Goal: Task Accomplishment & Management: Manage account settings

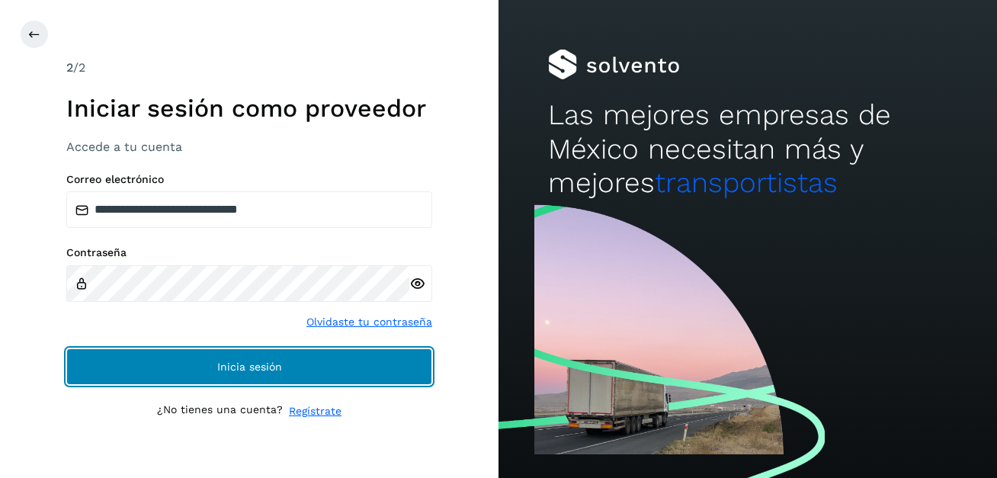
click at [253, 360] on button "Inicia sesión" at bounding box center [249, 366] width 366 height 37
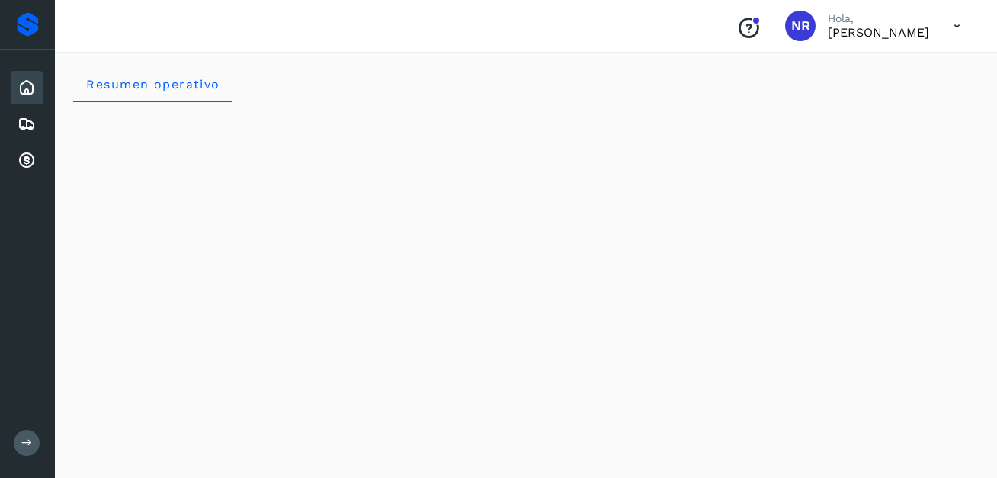
click at [956, 23] on icon at bounding box center [957, 26] width 31 height 31
click at [527, 85] on div at bounding box center [498, 239] width 997 height 478
click at [956, 22] on icon at bounding box center [957, 26] width 31 height 31
click at [871, 72] on div "Cerrar sesión" at bounding box center [881, 68] width 181 height 29
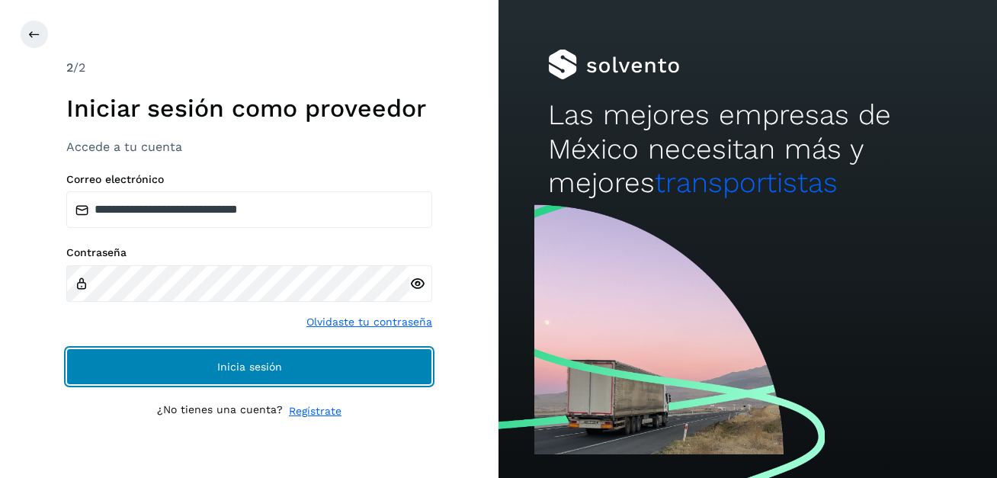
click at [273, 372] on span "Inicia sesión" at bounding box center [249, 366] width 65 height 11
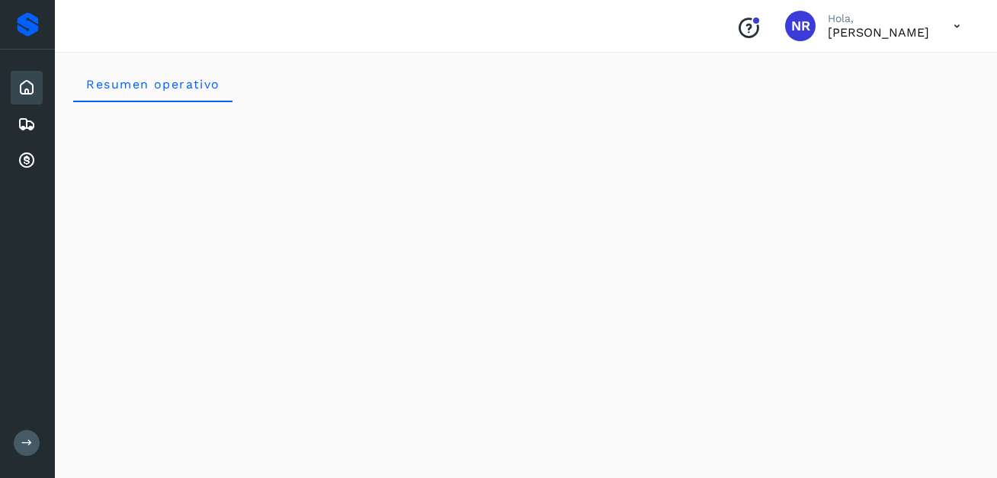
click at [956, 24] on icon at bounding box center [957, 26] width 31 height 31
click at [856, 71] on div "Cerrar sesión" at bounding box center [881, 68] width 181 height 29
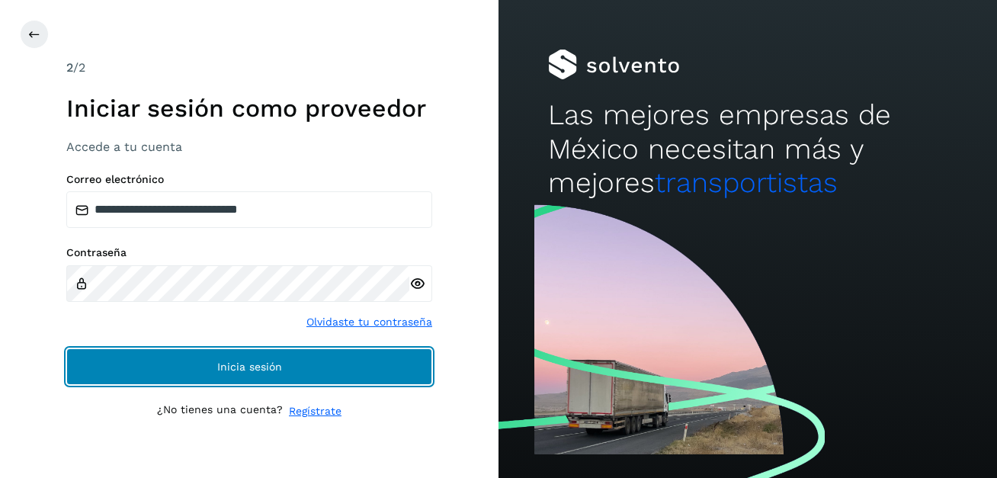
click at [251, 366] on span "Inicia sesión" at bounding box center [249, 366] width 65 height 11
click at [260, 368] on span "Inicia sesión" at bounding box center [249, 366] width 65 height 11
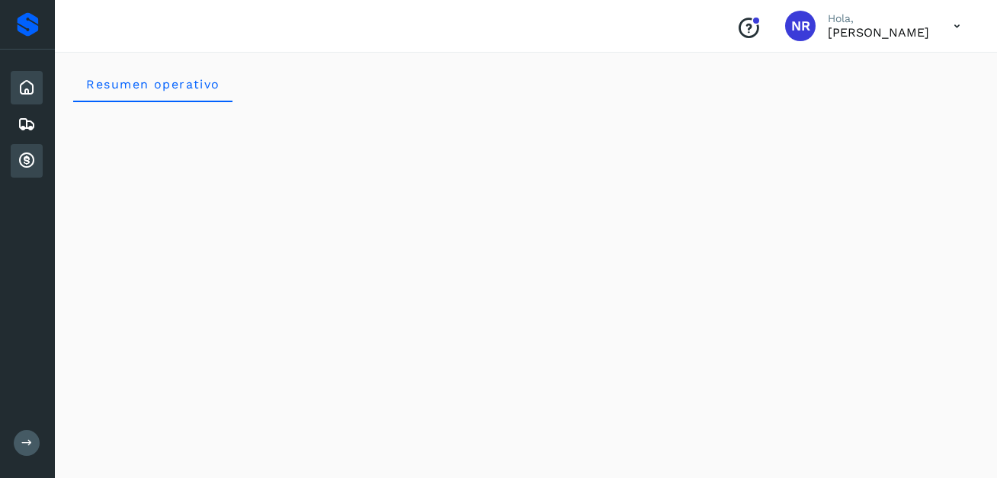
click at [25, 165] on icon at bounding box center [27, 161] width 18 height 18
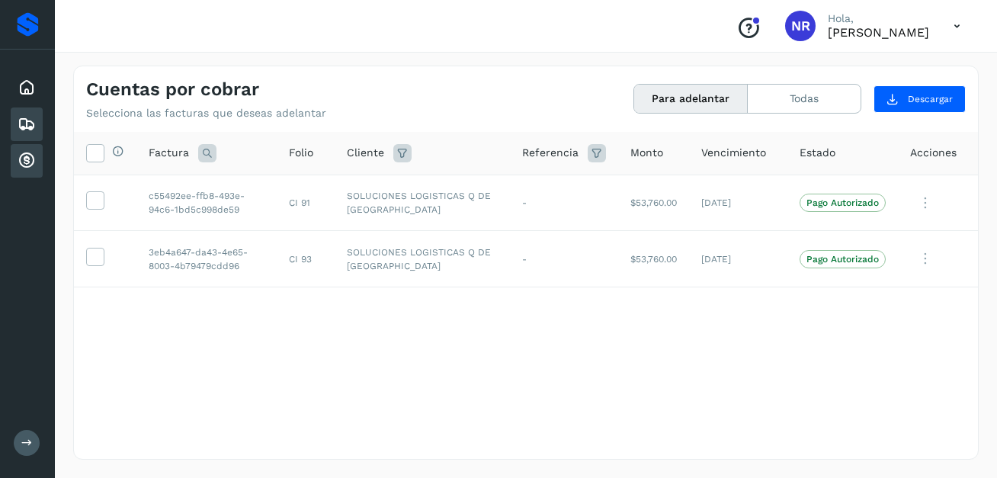
click at [24, 127] on icon at bounding box center [27, 124] width 18 height 18
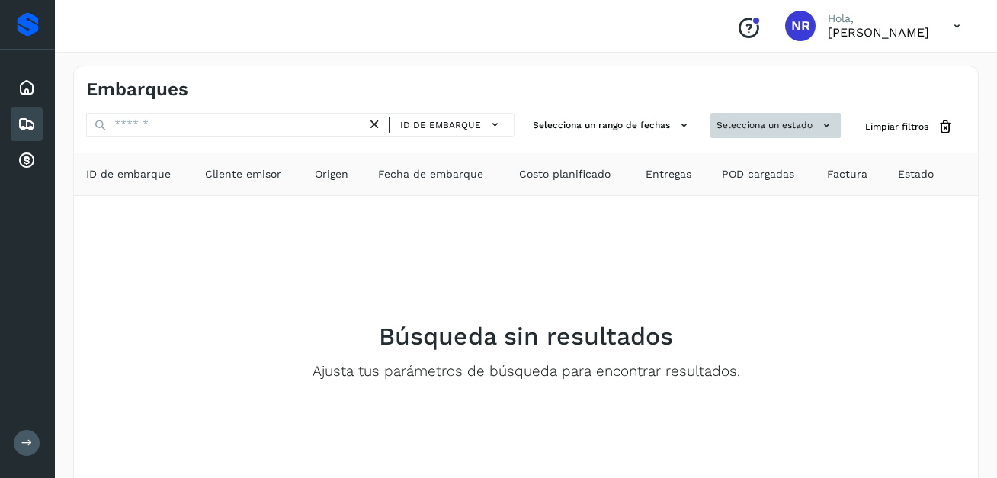
click at [826, 124] on icon at bounding box center [827, 125] width 16 height 16
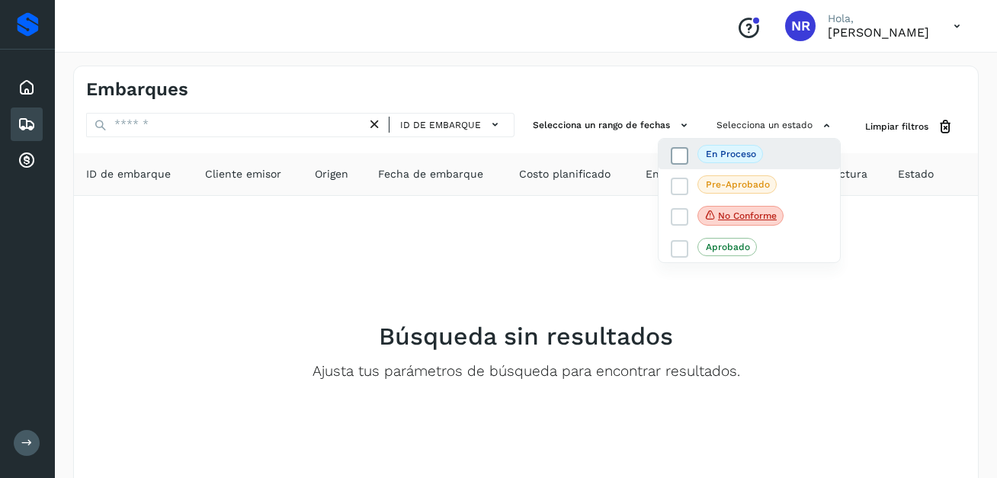
click at [718, 152] on p "En proceso" at bounding box center [731, 154] width 50 height 11
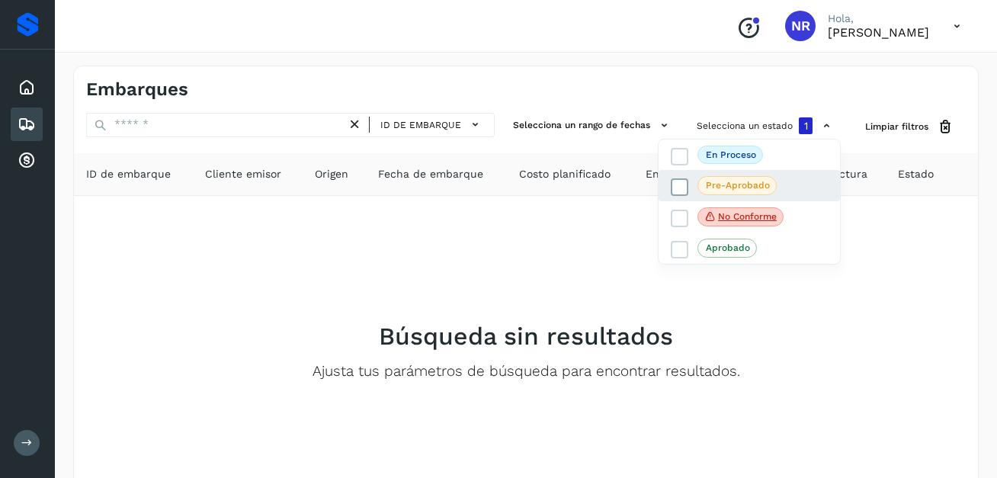
click at [737, 186] on p "Pre-Aprobado" at bounding box center [738, 185] width 64 height 11
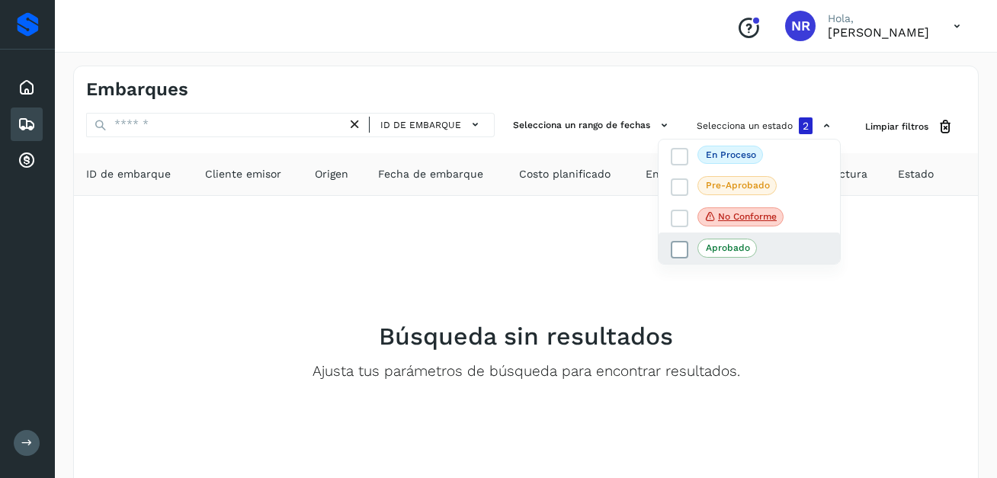
click at [712, 249] on p "Aprobado" at bounding box center [728, 247] width 44 height 11
click at [403, 271] on div at bounding box center [498, 239] width 997 height 478
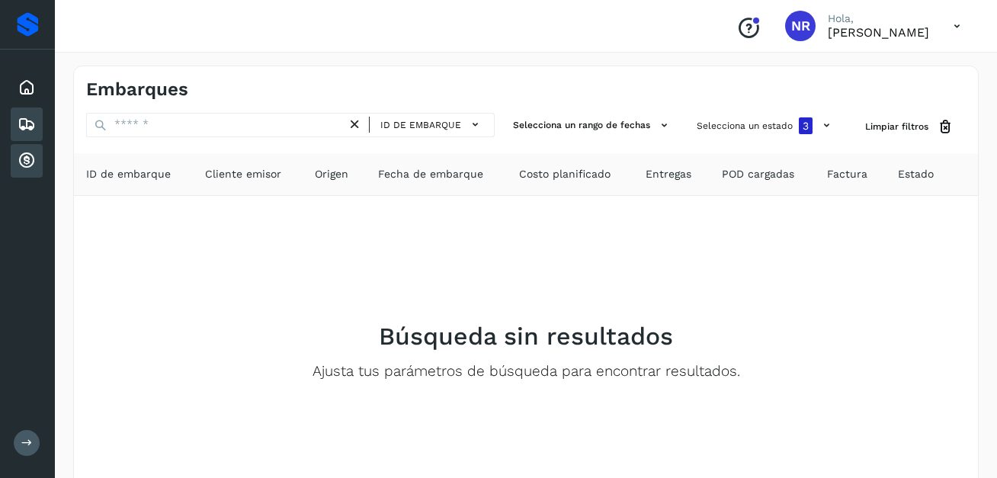
click at [20, 162] on icon at bounding box center [27, 161] width 18 height 18
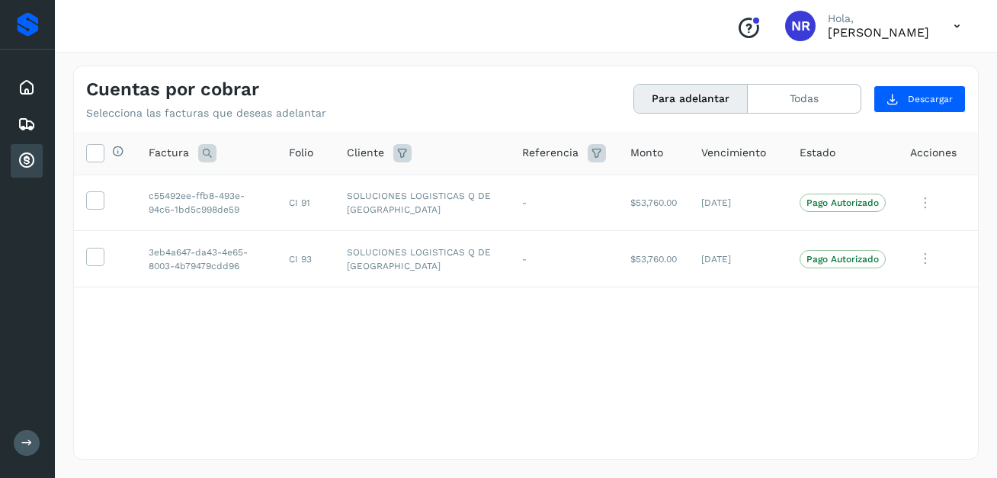
click at [204, 153] on icon at bounding box center [207, 153] width 18 height 18
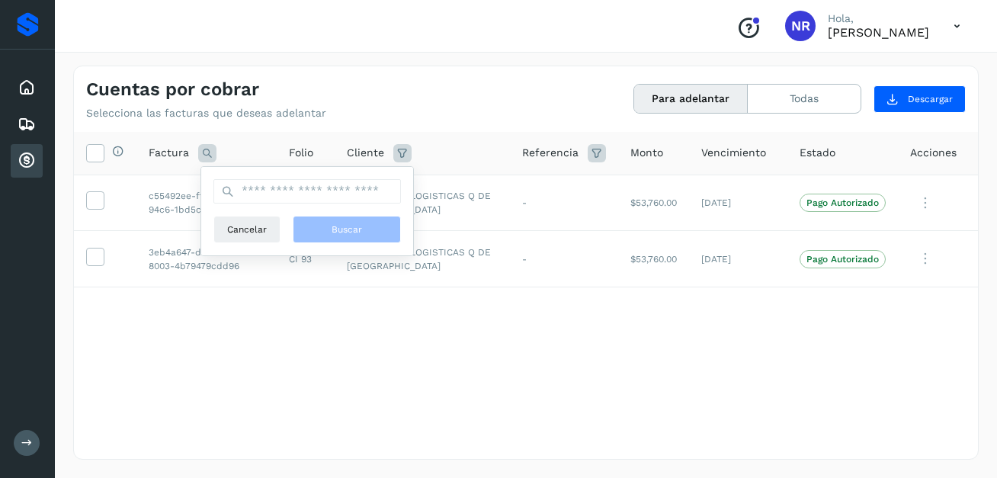
click at [235, 410] on div "Selecciona todas las facturas disponibles para adelanto Factura Cancelar Buscar…" at bounding box center [526, 295] width 904 height 326
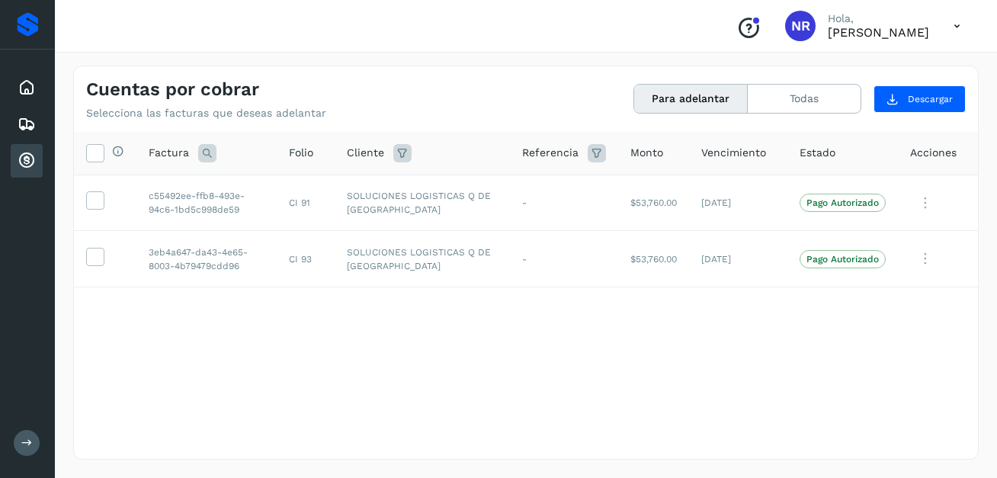
click at [724, 156] on span "Vencimiento" at bounding box center [734, 153] width 65 height 16
